Goal: Task Accomplishment & Management: Use online tool/utility

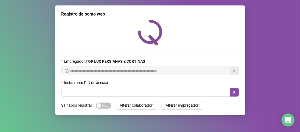
drag, startPoint x: 78, startPoint y: 72, endPoint x: 119, endPoint y: 80, distance: 41.3
click at [119, 80] on div "Insira o seu PIN de acesso" at bounding box center [149, 83] width 177 height 8
click at [112, 82] on div "Insira o seu PIN de acesso" at bounding box center [149, 83] width 177 height 8
click at [112, 84] on div "Insira o seu PIN de acesso" at bounding box center [149, 83] width 177 height 8
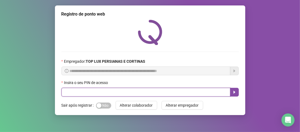
click at [111, 90] on input "text" at bounding box center [145, 92] width 169 height 9
type input "*****"
click at [233, 91] on icon "caret-right" at bounding box center [234, 92] width 4 height 4
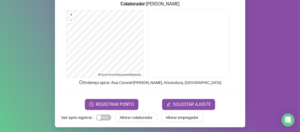
scroll to position [80, 0]
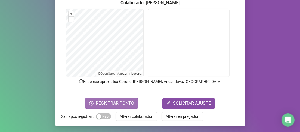
click at [133, 103] on button "REGISTRAR PONTO" at bounding box center [112, 103] width 54 height 11
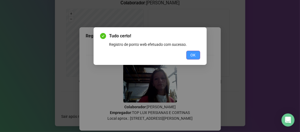
click at [197, 54] on button "OK" at bounding box center [193, 55] width 14 height 9
